Goal: Navigation & Orientation: Go to known website

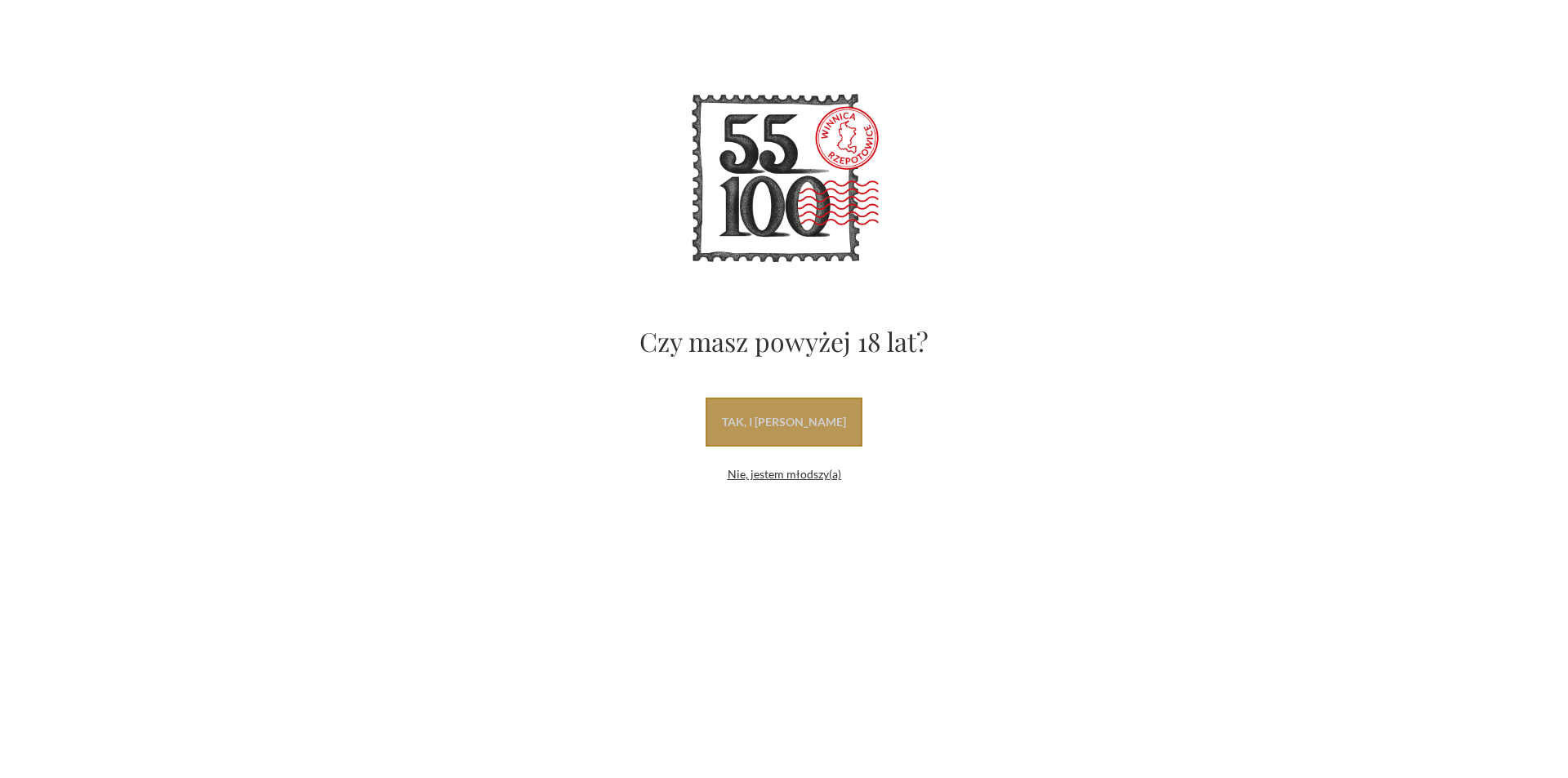
click at [763, 424] on link "tak, i uwielbiam wino" at bounding box center [783, 421] width 157 height 49
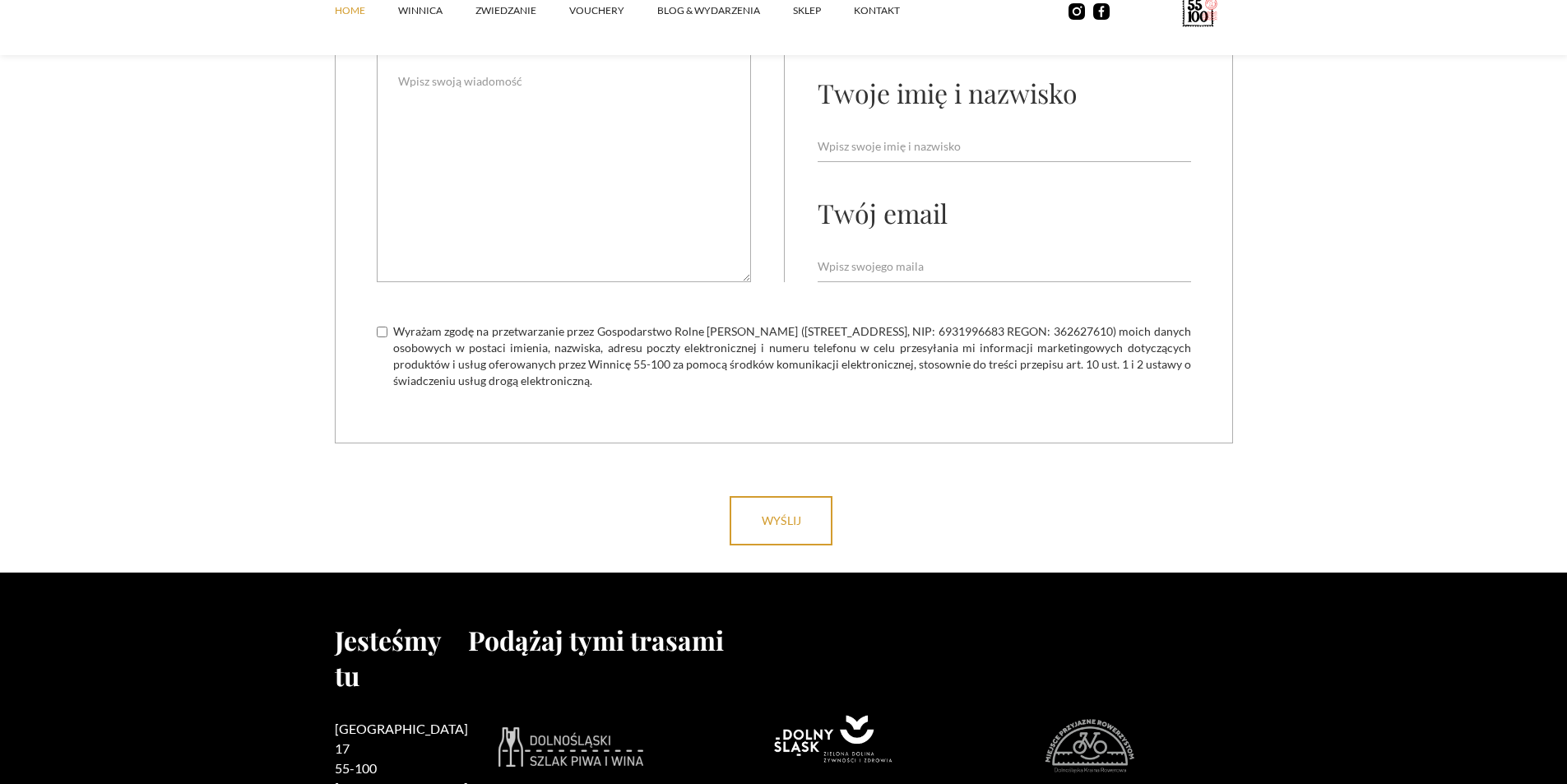
scroll to position [6568, 0]
